Goal: Communication & Community: Answer question/provide support

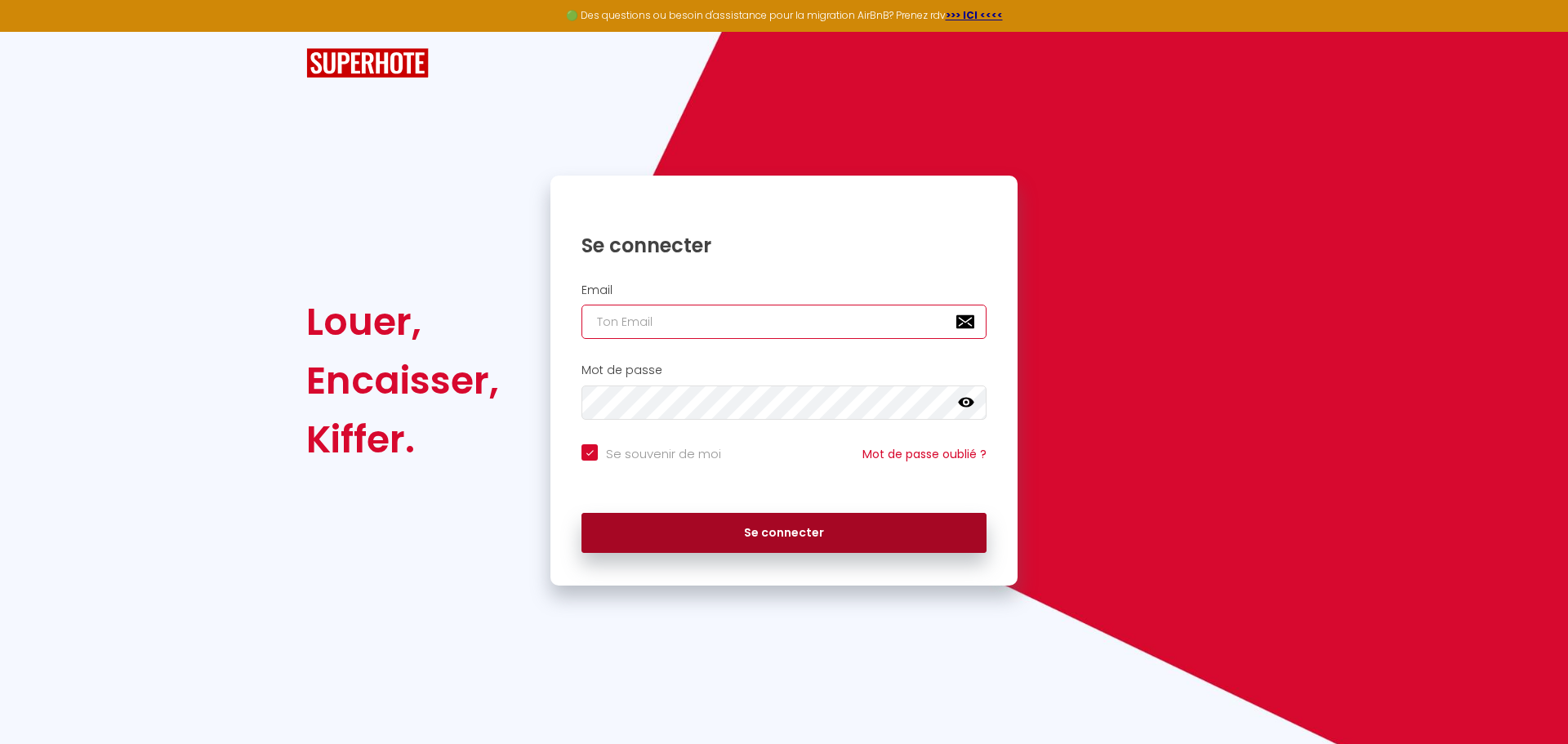
type input "[EMAIL_ADDRESS][DOMAIN_NAME]"
click at [722, 537] on button "Se connecter" at bounding box center [784, 533] width 405 height 40
checkbox input "true"
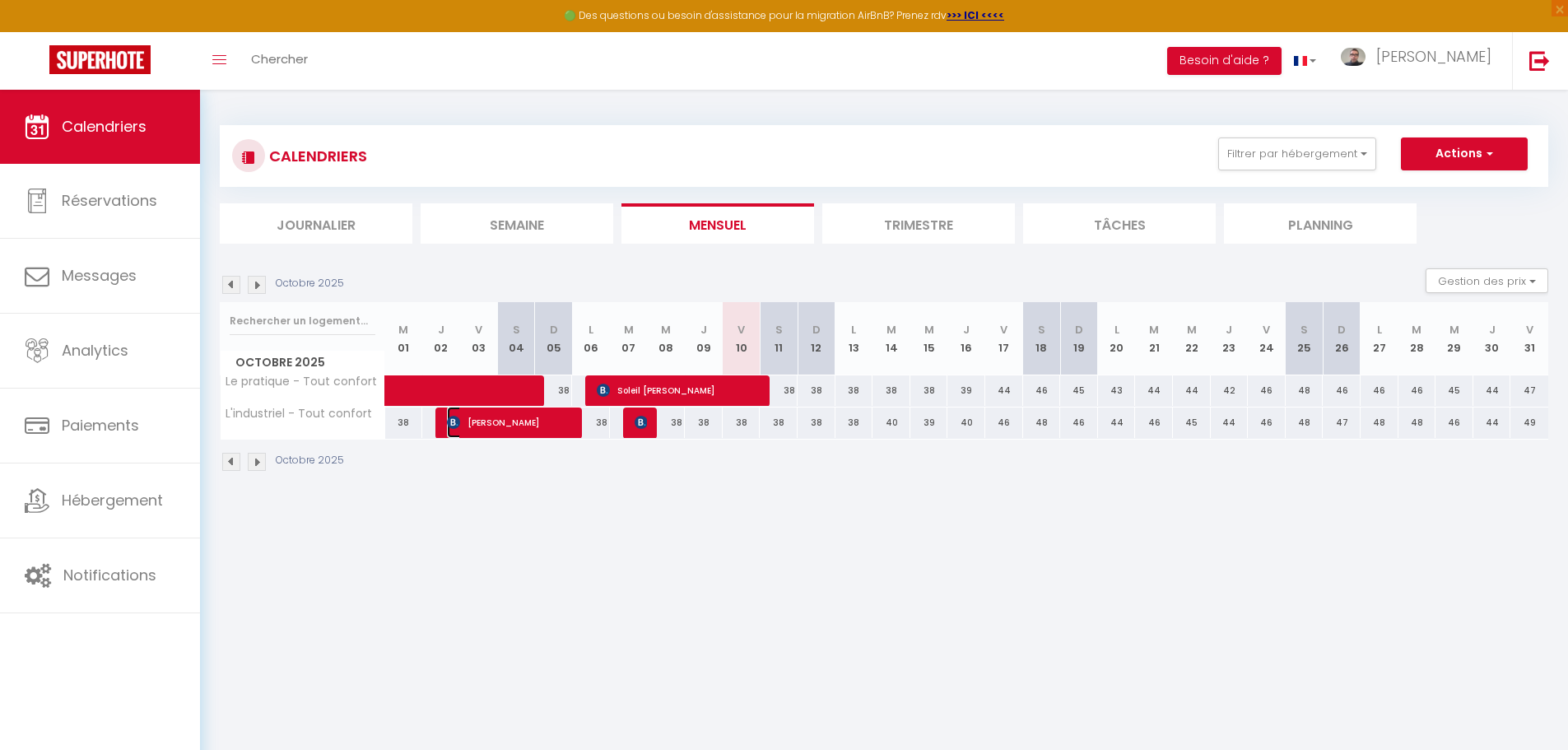
click at [516, 426] on span "[PERSON_NAME]" at bounding box center [510, 422] width 126 height 31
select select "OK"
select select "0"
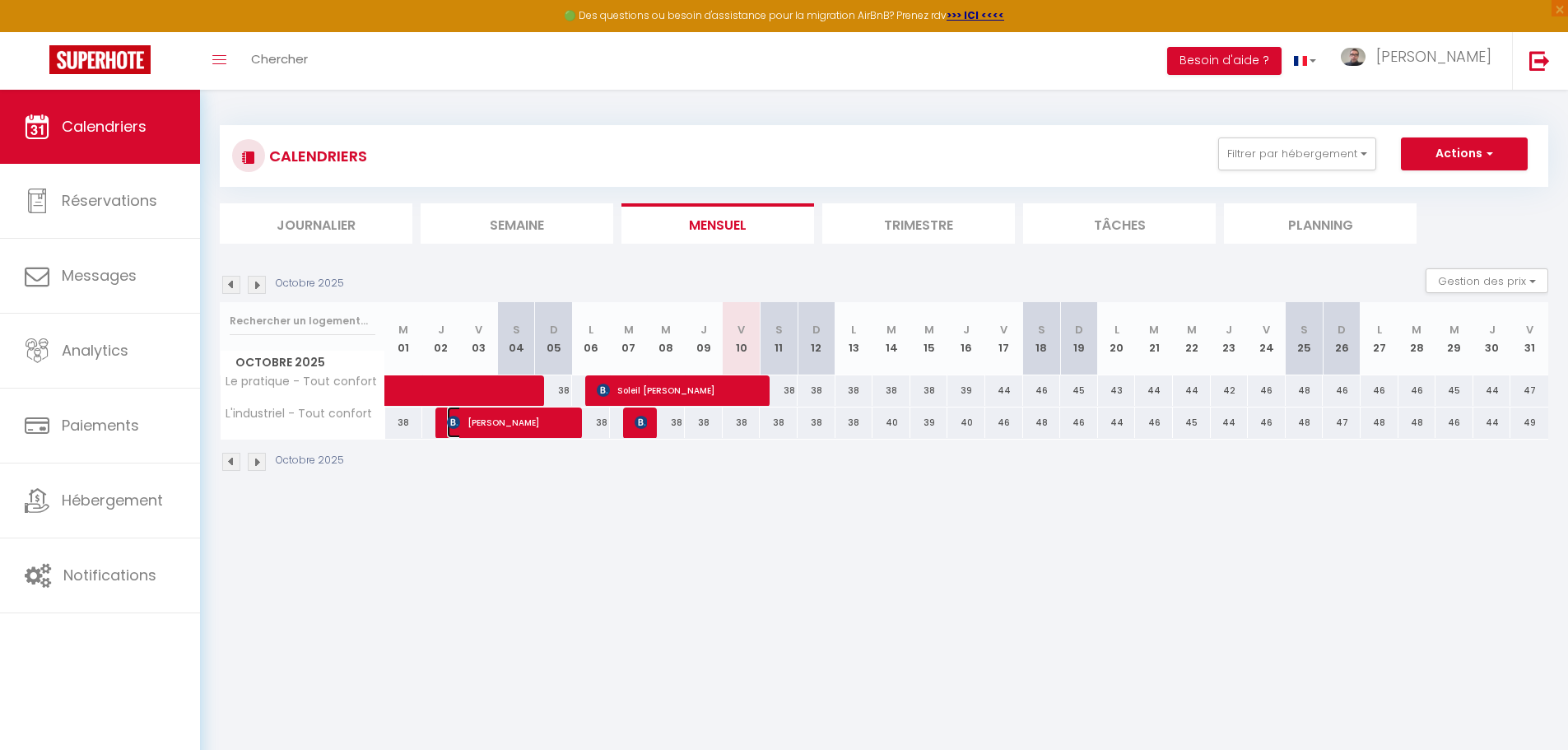
select select "1"
select select
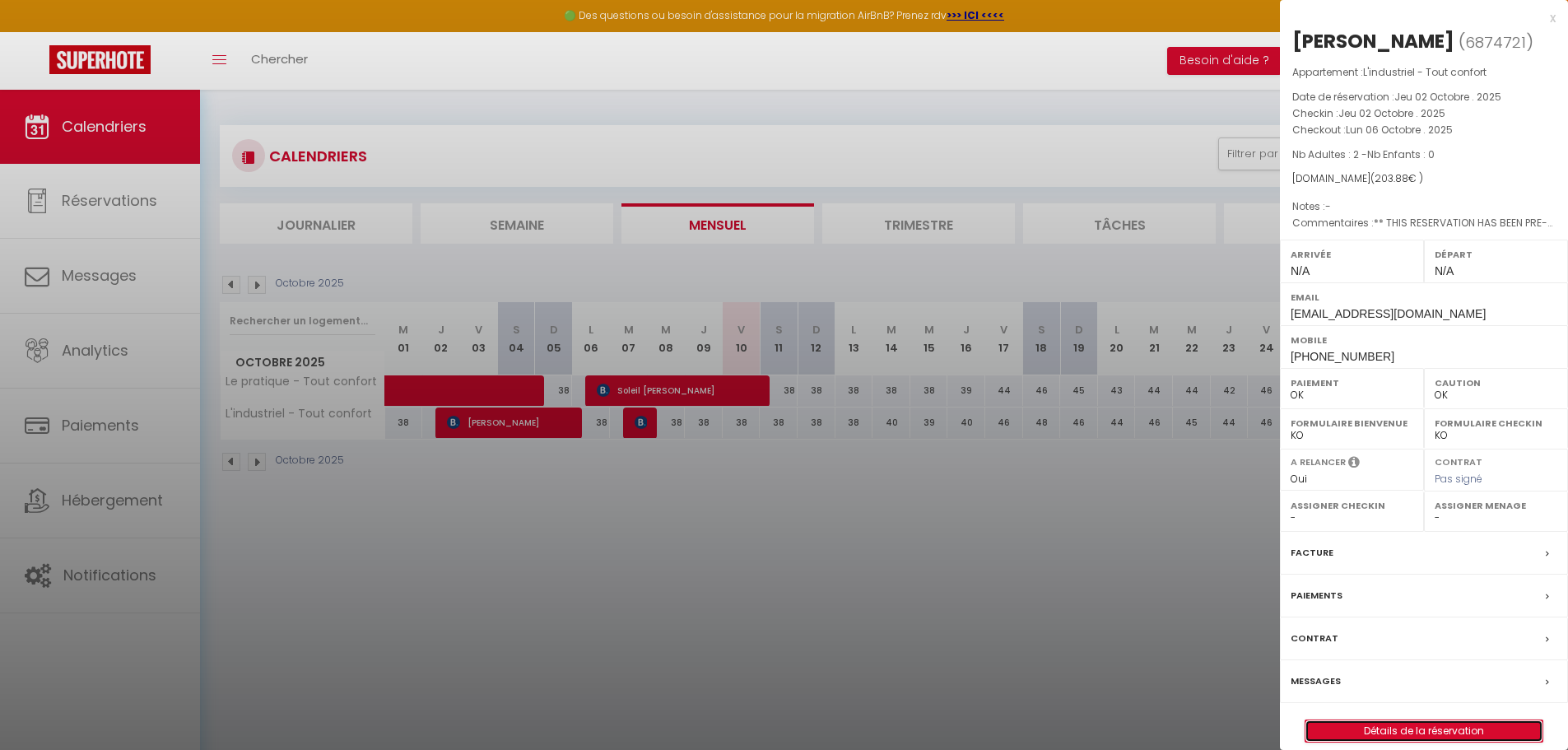
click at [1410, 729] on link "Détails de la réservation" at bounding box center [1424, 732] width 237 height 21
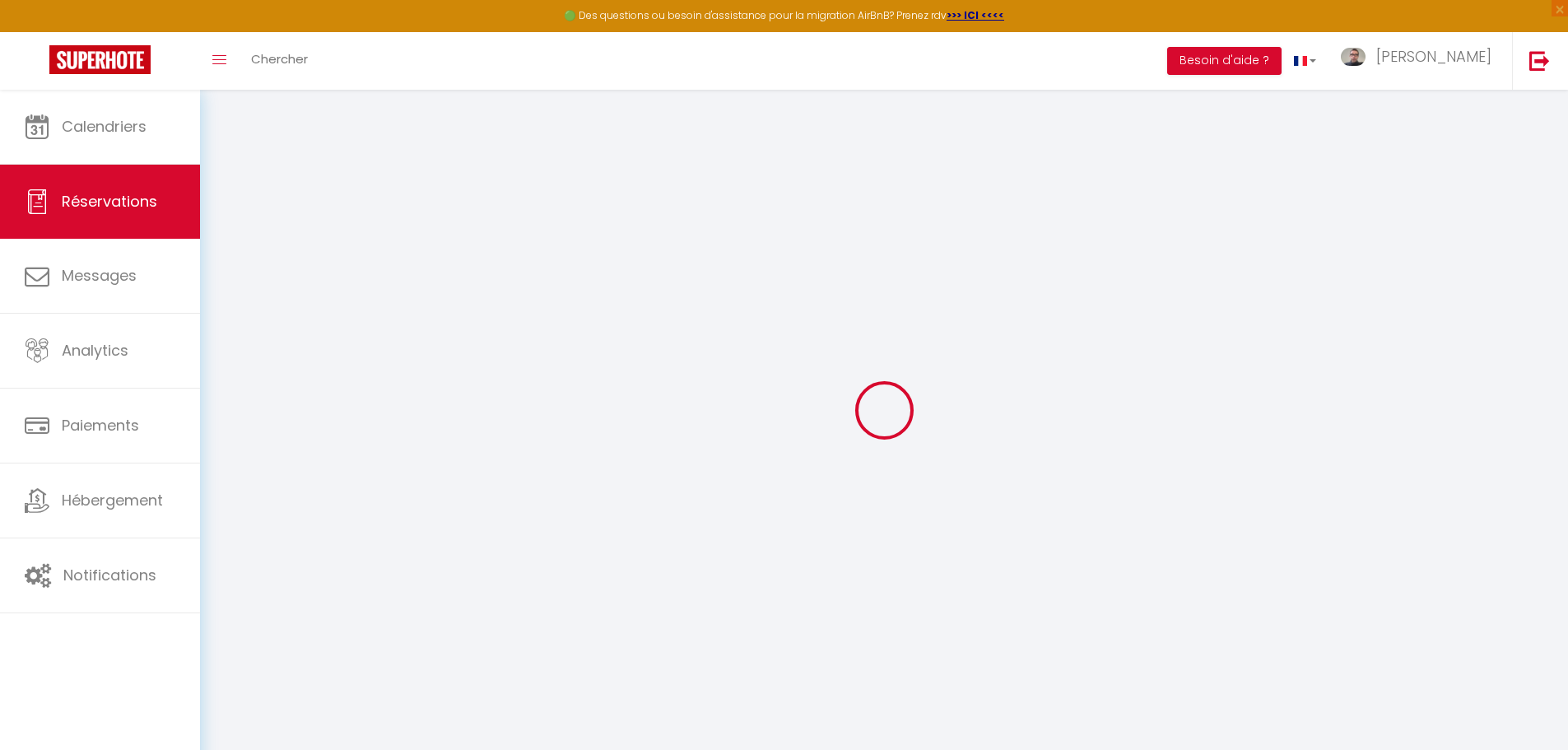
select select
checkbox input "false"
type textarea "** THIS RESERVATION HAS BEEN PRE-PAID ** BOOKING NOTE : Payment charge is EUR 2…"
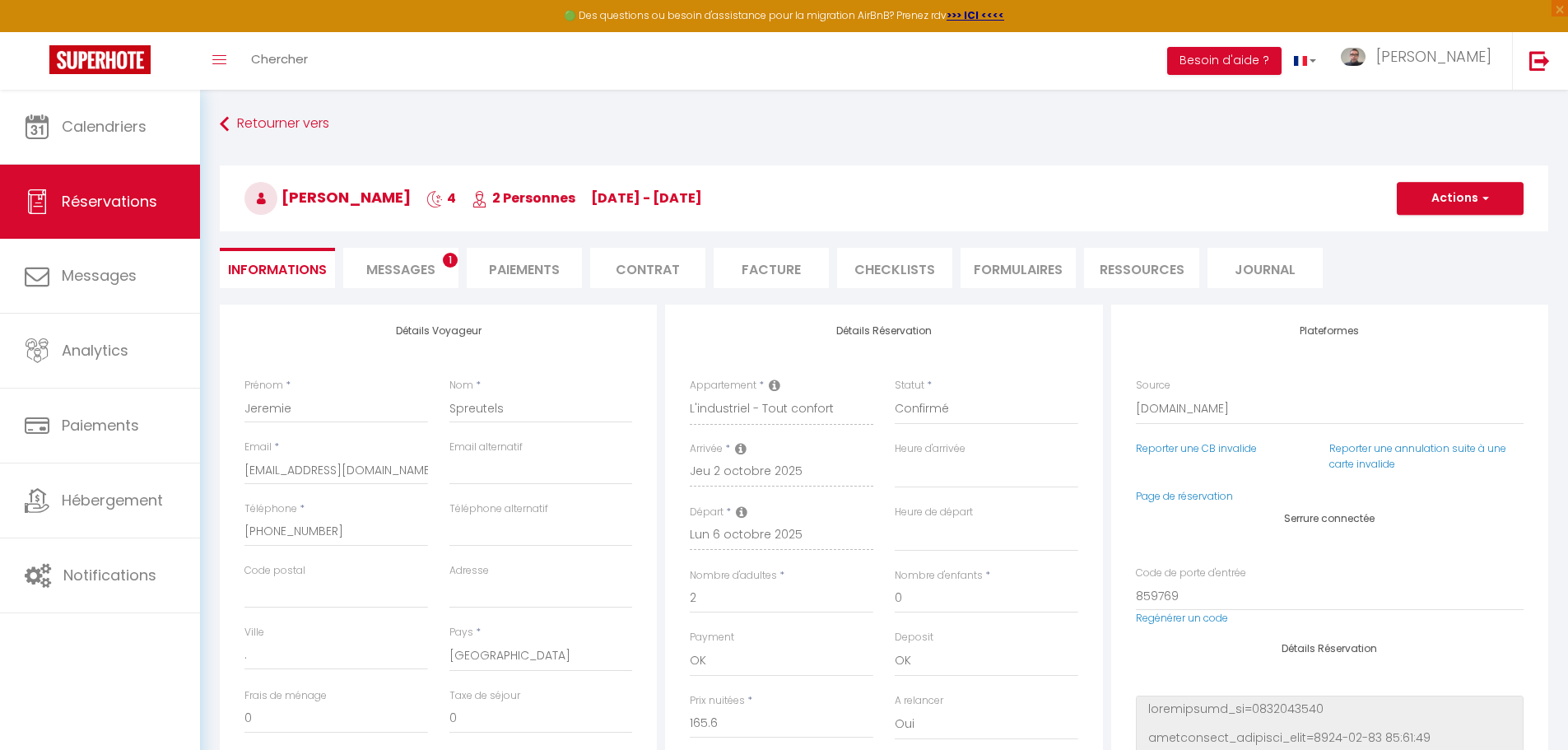
type input "20"
type input "8.28"
select select
checkbox input "false"
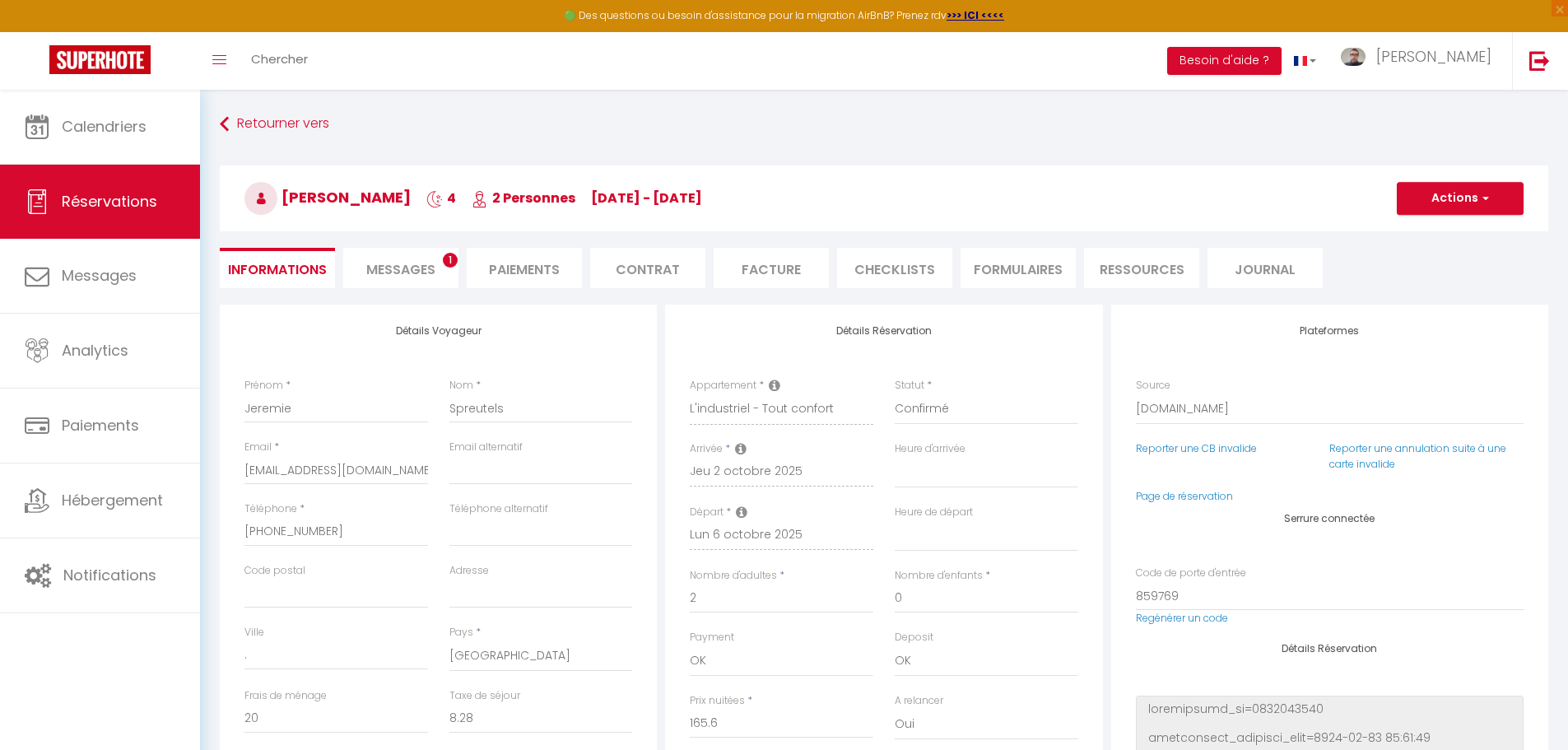
select select
click at [422, 275] on span "Messages" at bounding box center [400, 270] width 69 height 19
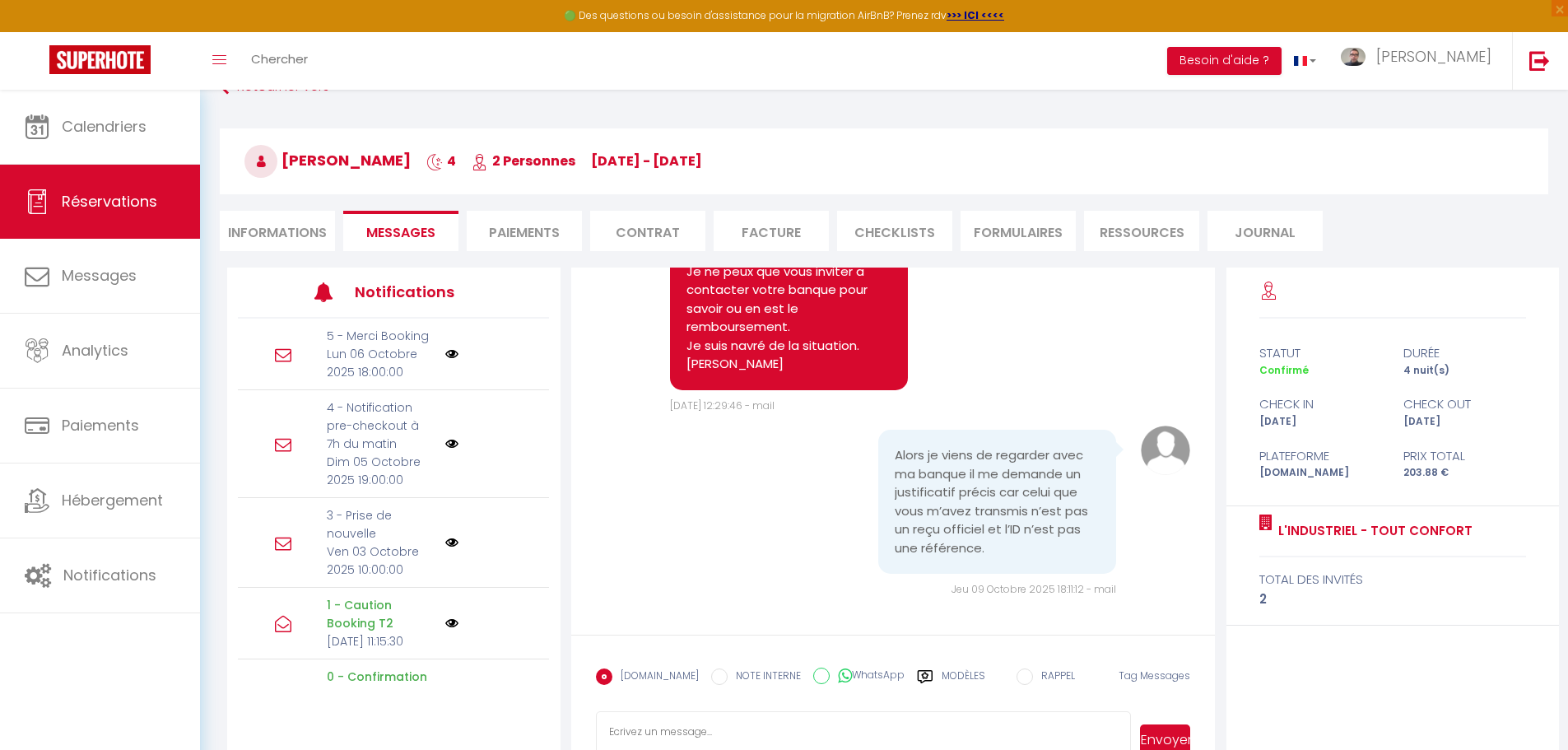
scroll to position [90, 0]
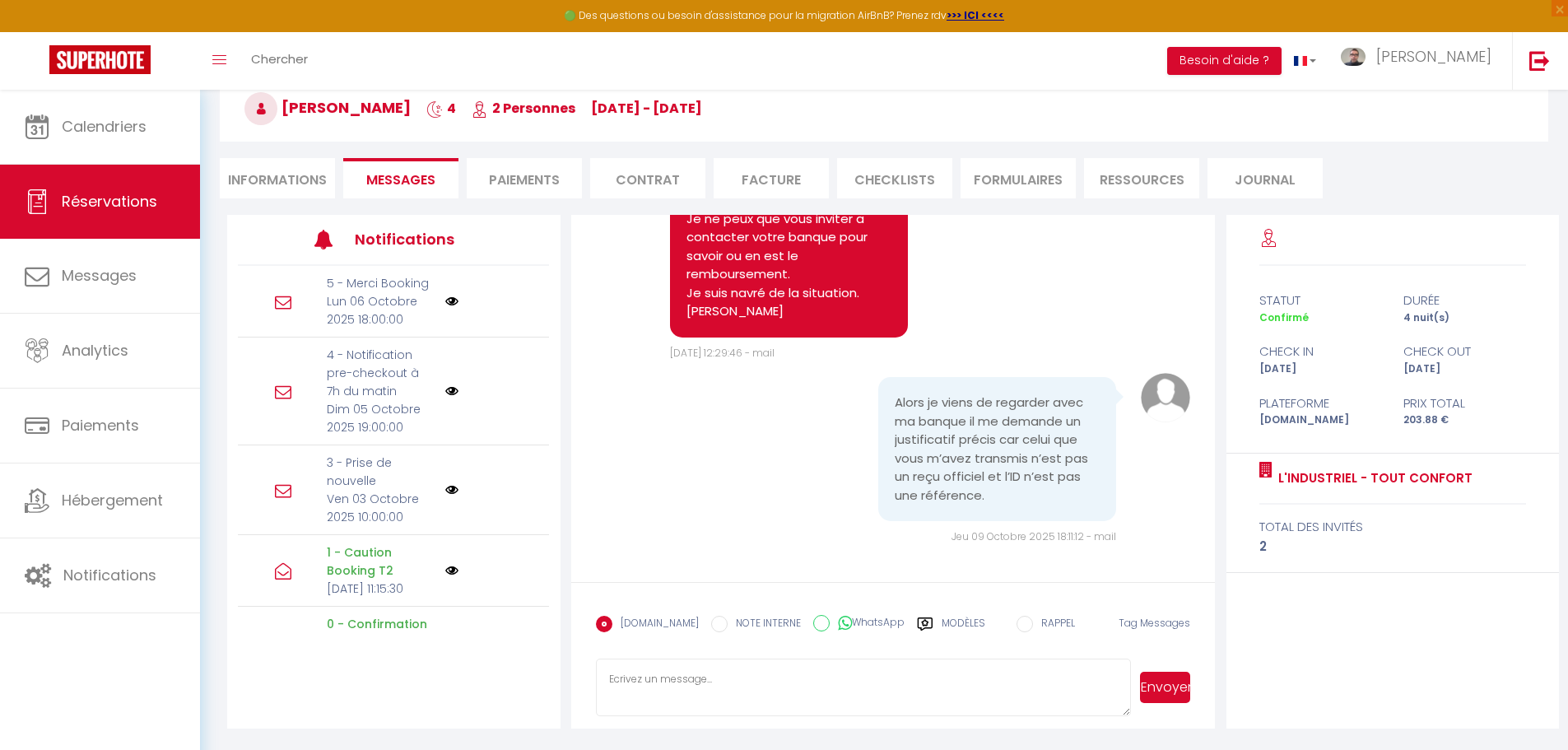
click at [678, 685] on textarea at bounding box center [863, 687] width 535 height 57
paste textarea "Refund from SAS Penfret Receipt #3848-3642 Refunded €400.00 Date issued [DATE] …"
type textarea "Bonjour Monsieur, Voici plus d'informations : Refund from SAS Penfret Receipt #…"
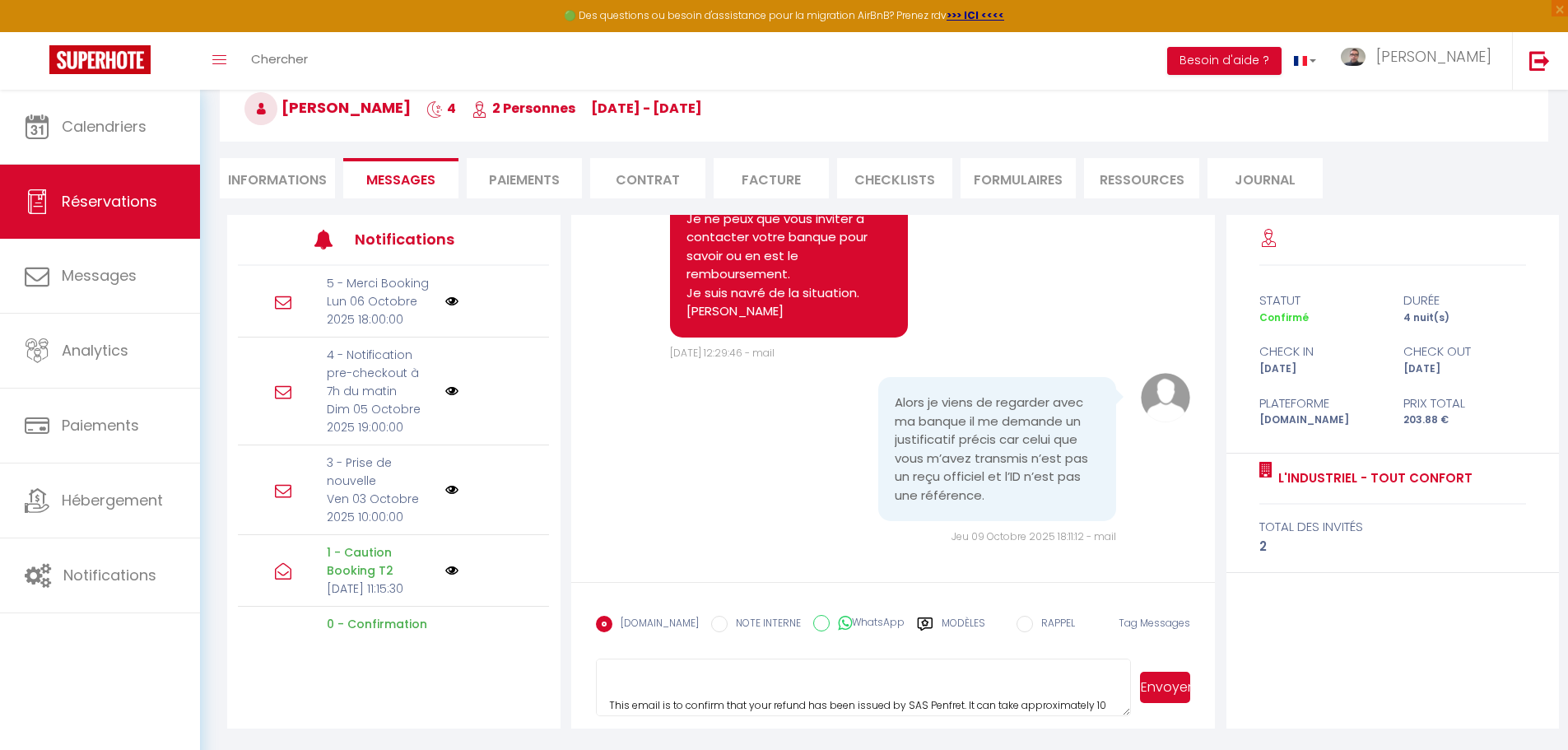
click at [1168, 691] on button "Envoyer" at bounding box center [1165, 688] width 50 height 31
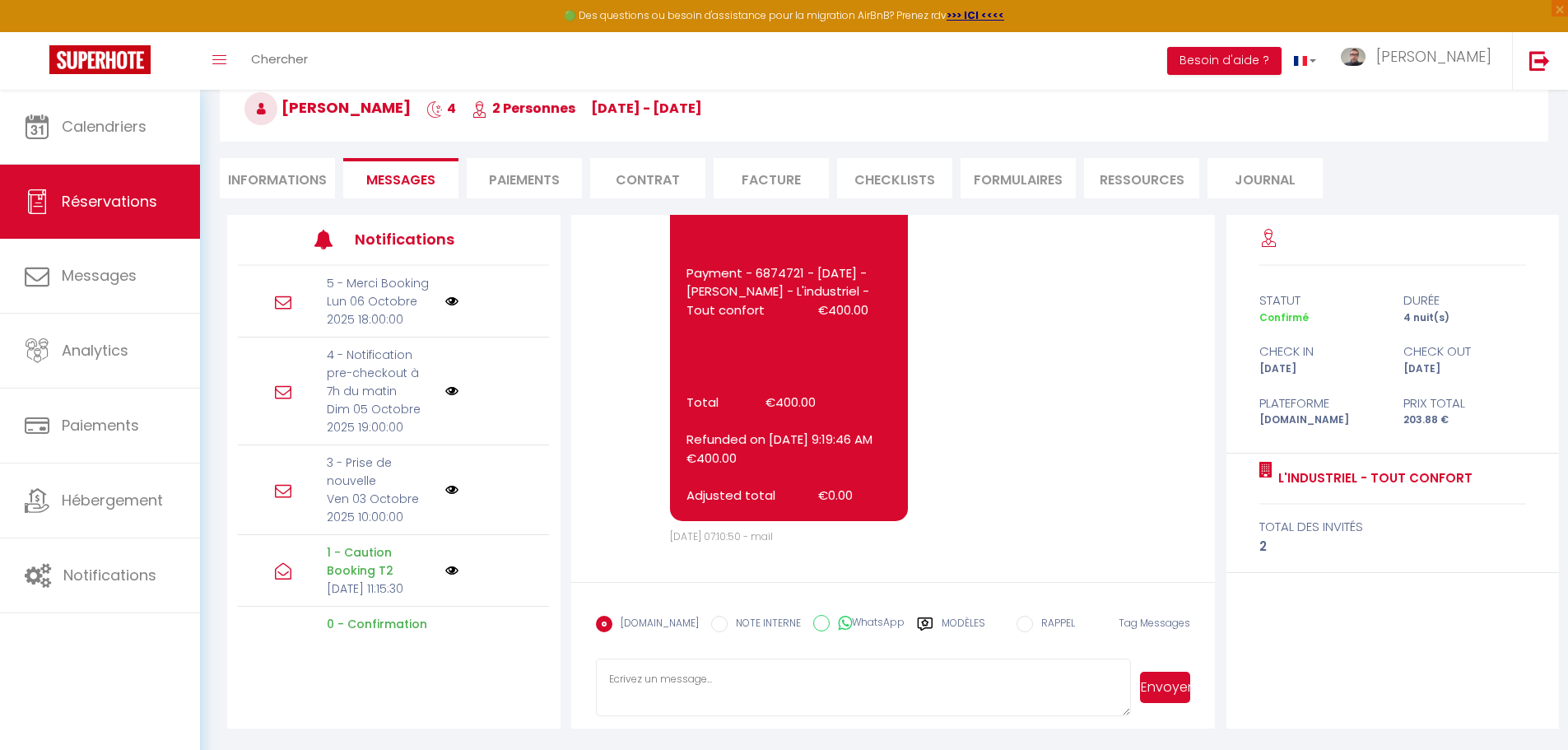
scroll to position [9695, 0]
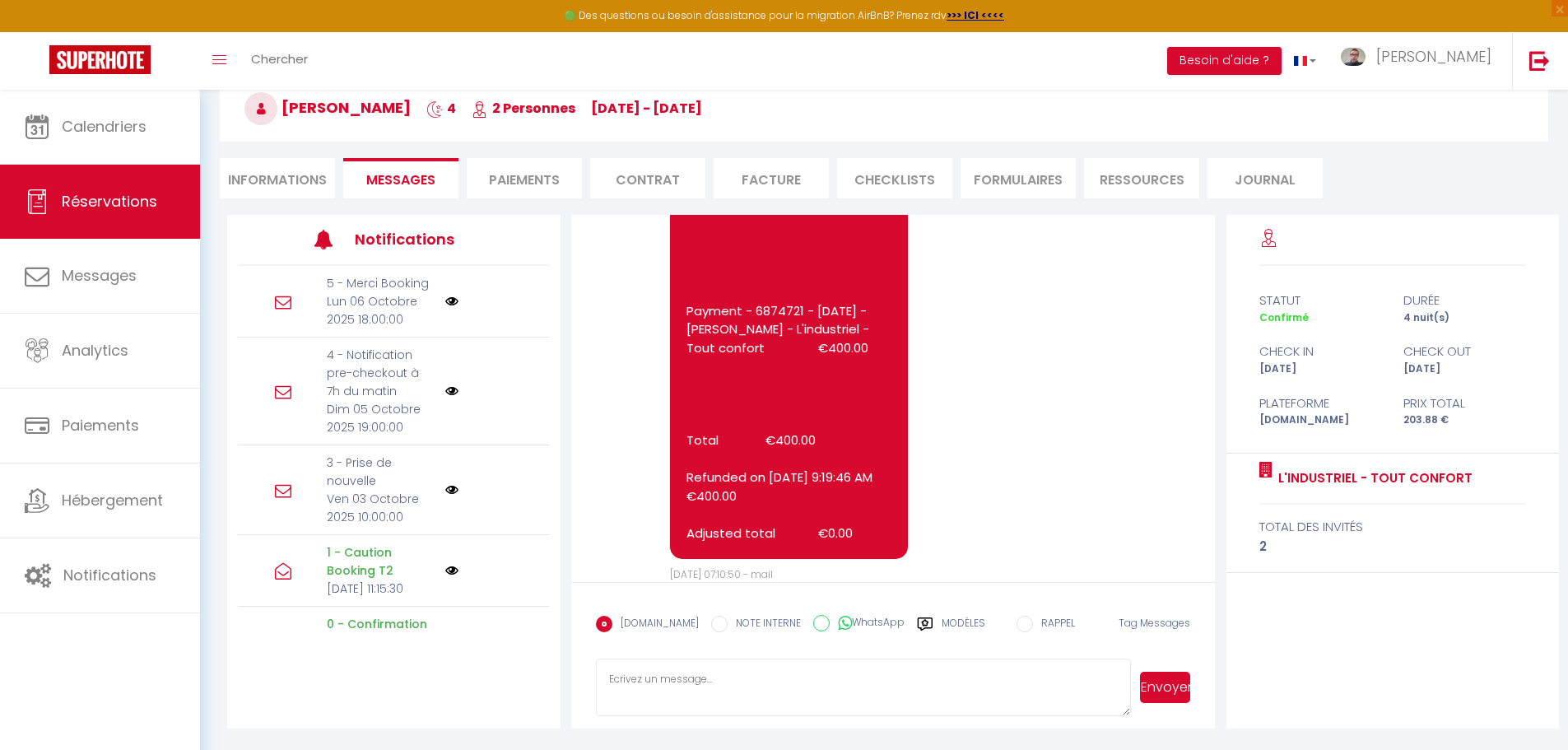
click at [720, 683] on textarea at bounding box center [863, 687] width 535 height 57
paste textarea "Montant remboursé ARN 82644315281500048898275 - 400,00 € EUR"
type textarea "Le numéreau de suivi de la transaction : Montant remboursé ARN 8264431528150004…"
click at [1175, 694] on button "Envoyer" at bounding box center [1165, 688] width 50 height 31
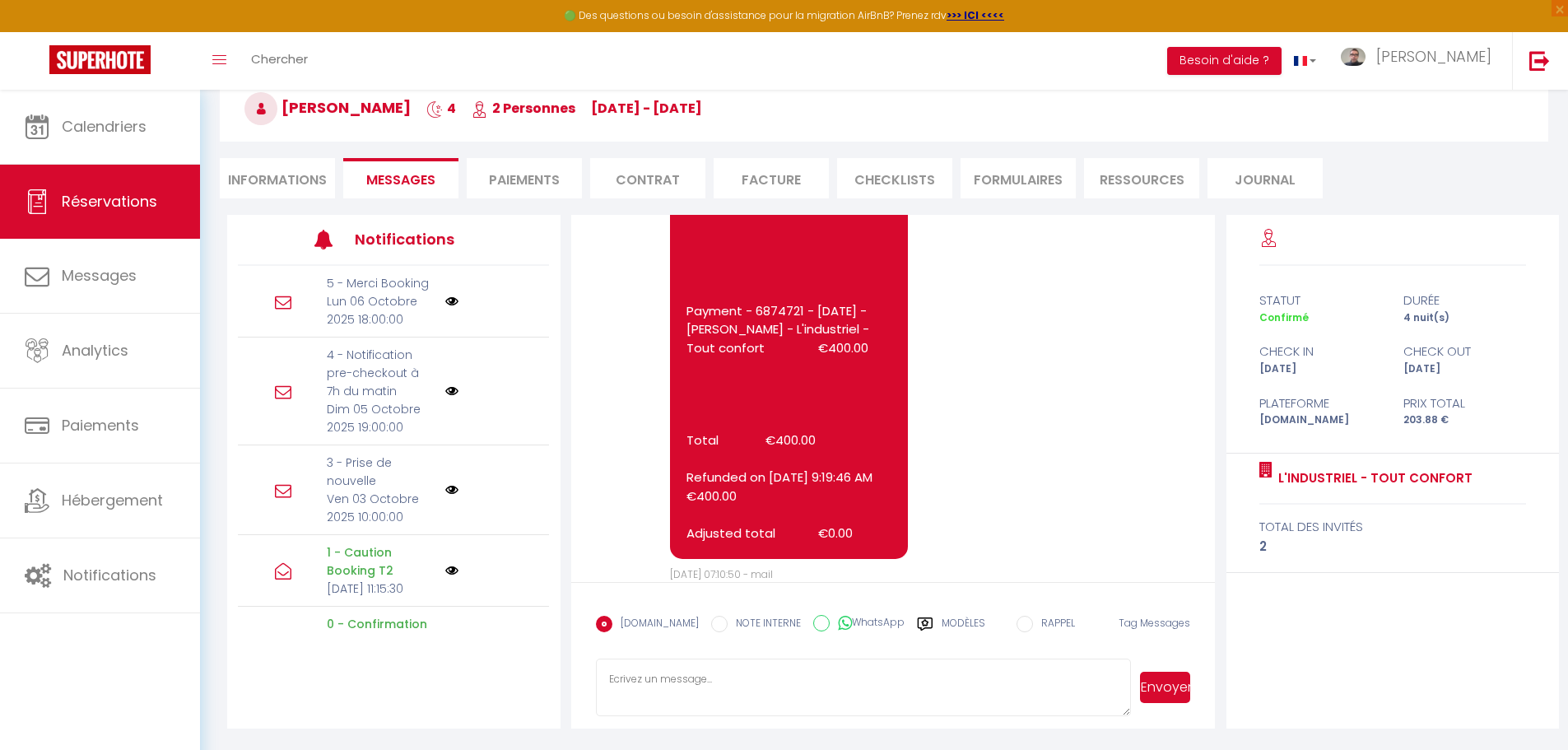
scroll to position [10011, 0]
